Goal: Task Accomplishment & Management: Manage account settings

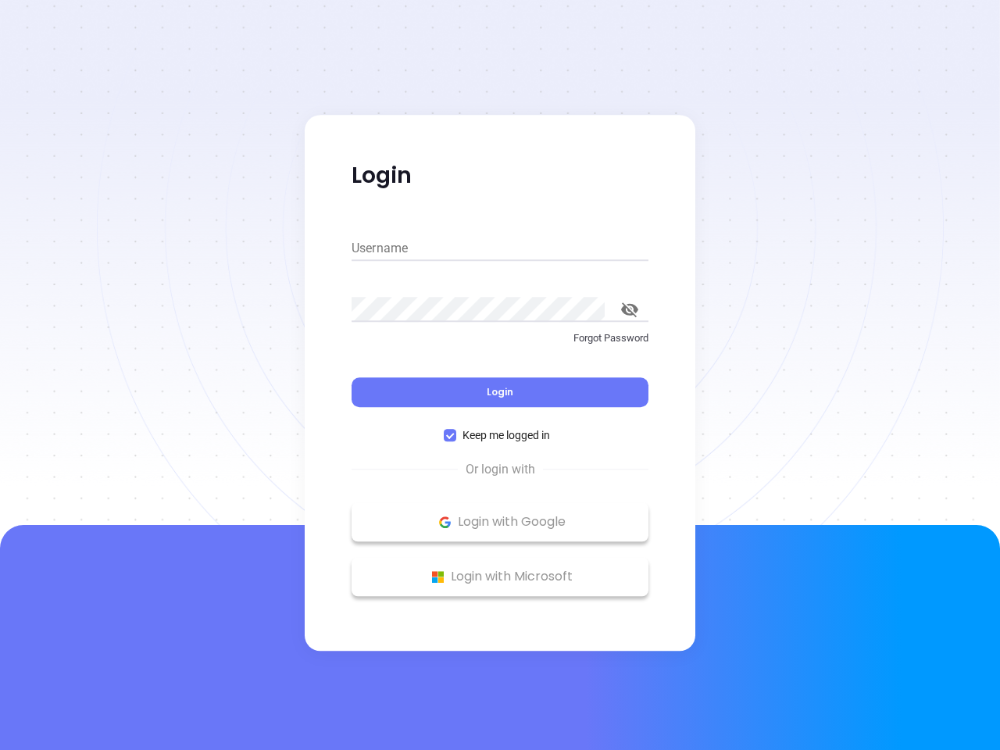
click at [500, 375] on div "Login" at bounding box center [500, 383] width 297 height 48
click at [500, 249] on input "Username" at bounding box center [500, 248] width 297 height 25
click at [630, 309] on icon "toggle password visibility" at bounding box center [629, 309] width 17 height 15
click at [500, 392] on span "Login" at bounding box center [500, 391] width 27 height 13
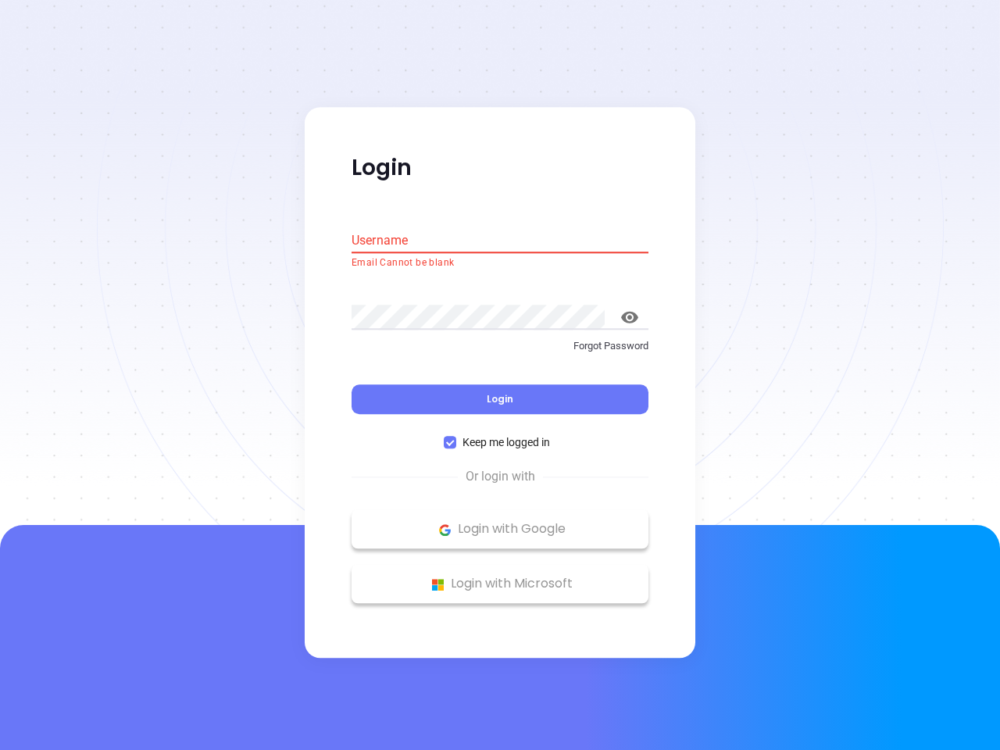
click at [500, 435] on span "Keep me logged in" at bounding box center [506, 443] width 100 height 17
click at [456, 437] on input "Keep me logged in" at bounding box center [450, 443] width 13 height 13
checkbox input "false"
click at [500, 522] on p "Login with Google" at bounding box center [499, 529] width 281 height 23
click at [500, 577] on p "Login with Microsoft" at bounding box center [499, 584] width 281 height 23
